Goal: Use online tool/utility: Utilize a website feature to perform a specific function

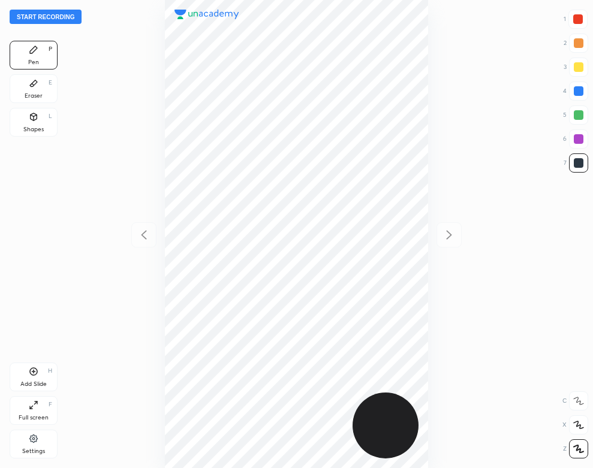
scroll to position [468, 401]
click at [34, 444] on icon at bounding box center [34, 438] width 10 height 11
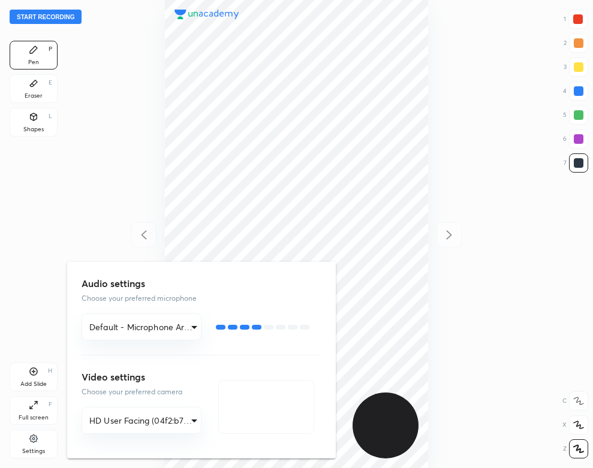
click at [101, 177] on div at bounding box center [296, 234] width 593 height 468
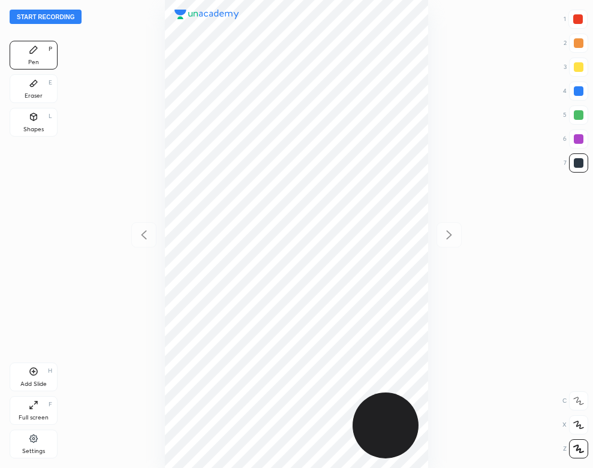
click at [62, 18] on button "Start recording" at bounding box center [46, 17] width 72 height 14
click at [31, 122] on div "Shapes L" at bounding box center [34, 122] width 48 height 29
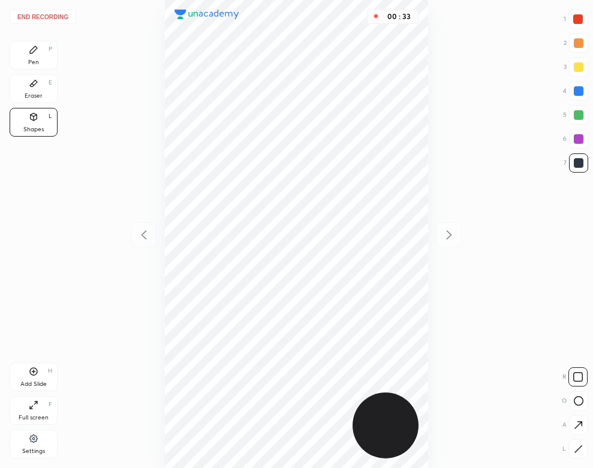
click at [577, 447] on icon at bounding box center [578, 449] width 9 height 9
click at [33, 56] on div "Pen P" at bounding box center [34, 55] width 48 height 29
click at [25, 94] on div "Eraser" at bounding box center [34, 96] width 18 height 6
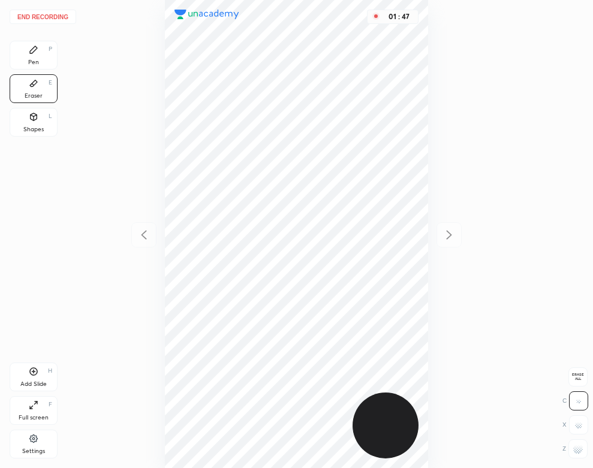
click at [38, 56] on div "Pen P" at bounding box center [34, 55] width 48 height 29
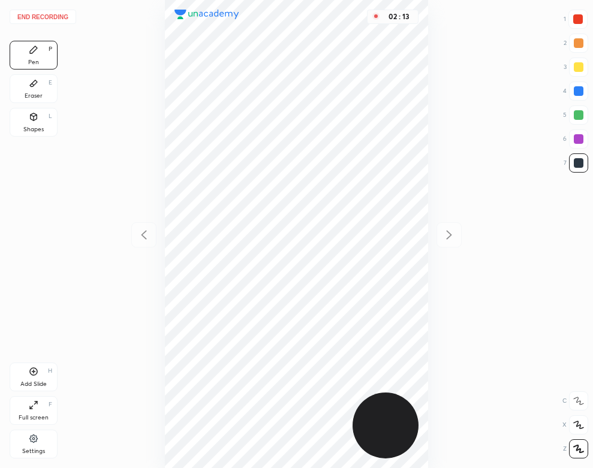
click at [577, 93] on div at bounding box center [579, 91] width 10 height 10
click at [85, 221] on div "End recording 1 2 3 4 5 6 7 R O A L C X Z Erase all C X Z Pen P Eraser E Shapes…" at bounding box center [296, 234] width 593 height 468
click at [99, 250] on div "02 : 46" at bounding box center [296, 234] width 401 height 468
click at [61, 261] on div "End recording 1 2 3 4 5 6 7 R O A L C X Z Erase all C X Z Pen P Eraser E Shapes…" at bounding box center [296, 234] width 593 height 468
click at [582, 23] on div at bounding box center [578, 19] width 10 height 10
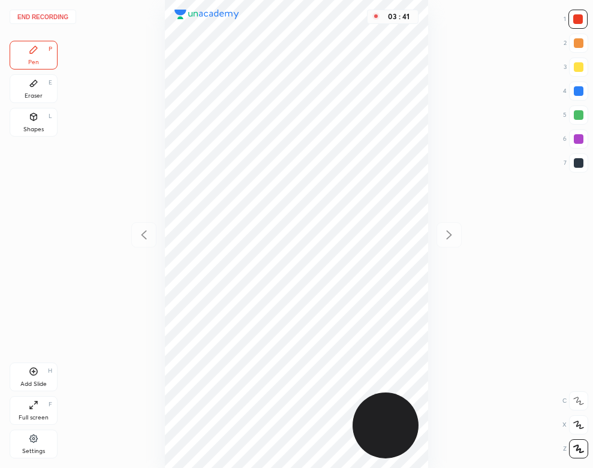
click at [58, 18] on button "End recording" at bounding box center [43, 17] width 67 height 14
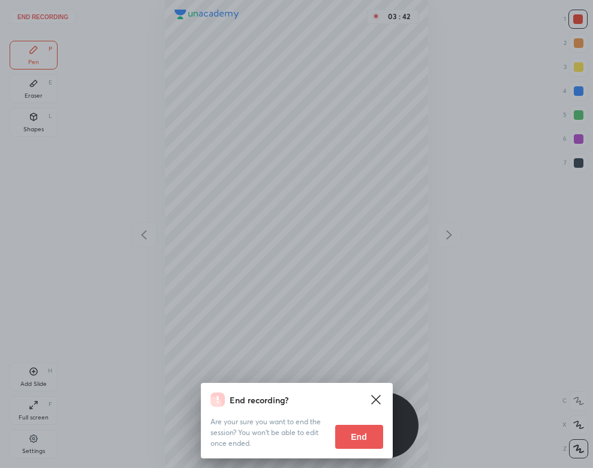
click at [353, 438] on button "End" at bounding box center [359, 437] width 48 height 24
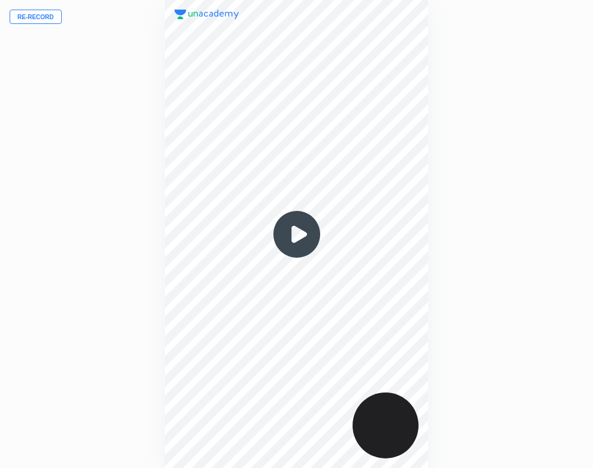
click at [288, 233] on img at bounding box center [297, 235] width 58 height 58
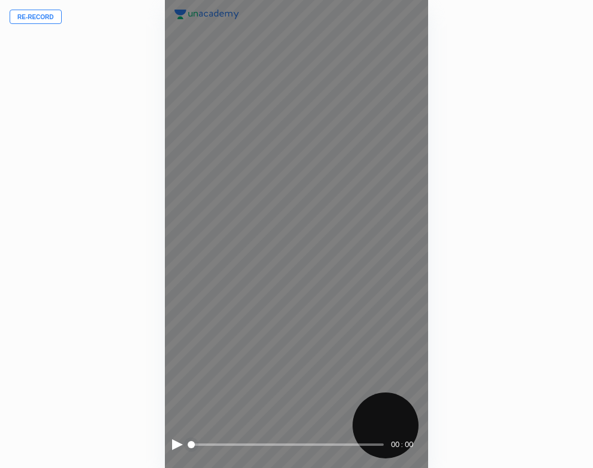
click at [176, 440] on div at bounding box center [177, 444] width 11 height 11
